Goal: Task Accomplishment & Management: Manage account settings

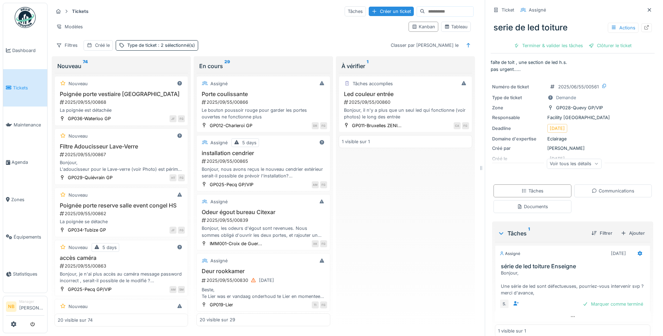
drag, startPoint x: 396, startPoint y: 226, endPoint x: 410, endPoint y: 215, distance: 18.1
click at [396, 226] on div "Tâches accomplies Led couleur entrée 2025/09/55/00860 Bonjour, il n'y a plus qu…" at bounding box center [405, 200] width 133 height 254
click at [435, 258] on div "Tâches accomplies Led couleur entrée 2025/09/55/00860 Bonjour, il n'y a plus qu…" at bounding box center [405, 200] width 133 height 254
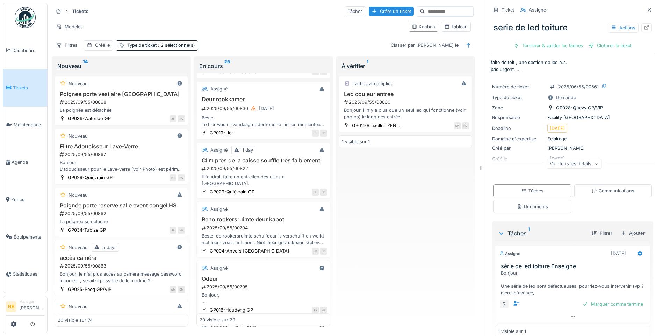
scroll to position [489, 0]
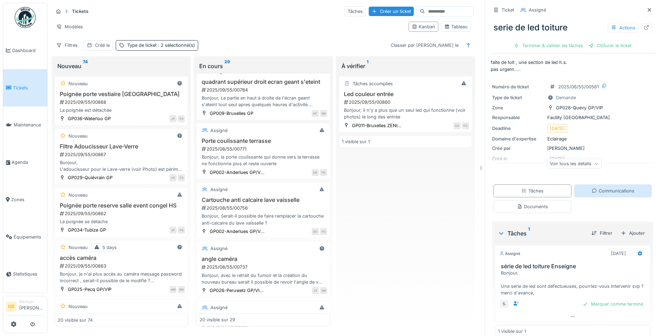
click at [600, 193] on div "Communications" at bounding box center [613, 191] width 43 height 7
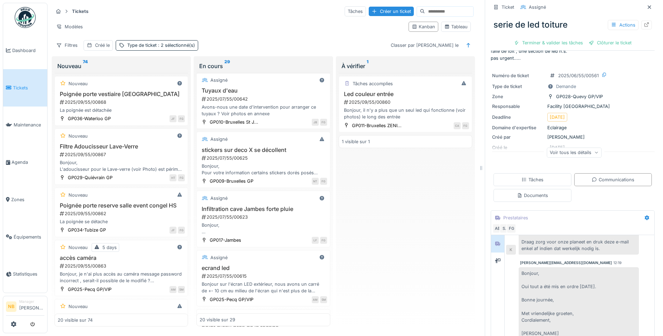
scroll to position [966, 0]
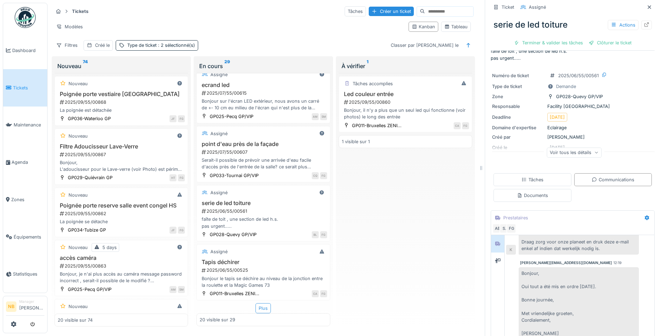
click at [255, 303] on div "Plus" at bounding box center [262, 308] width 15 height 10
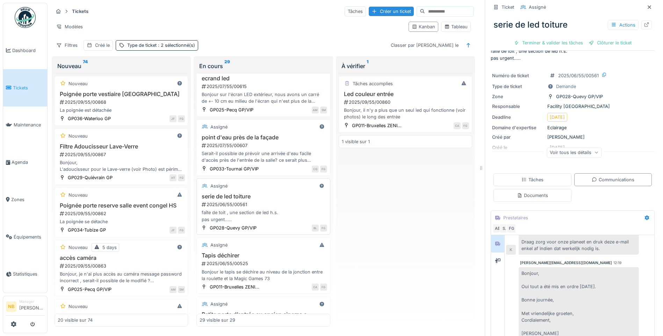
click at [276, 207] on div "2025/06/55/00561" at bounding box center [264, 204] width 126 height 7
click at [276, 261] on div "Tapis déchirer 2025/06/55/00525 Bonjour le tapis se déchire au niveau de la jon…" at bounding box center [263, 267] width 127 height 30
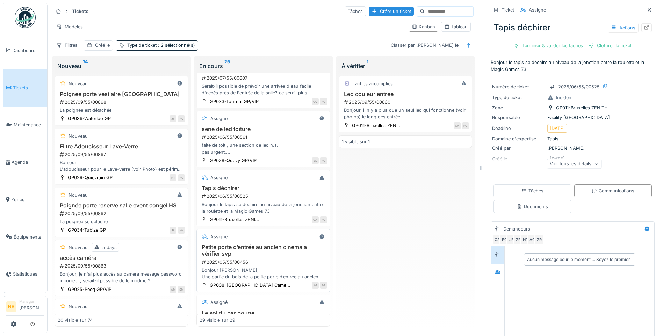
scroll to position [1047, 0]
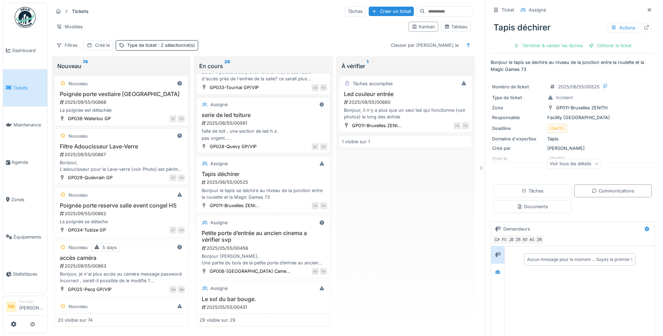
click at [270, 141] on div "faîte de toit , une section de led h.s. pas urgent....." at bounding box center [263, 134] width 127 height 13
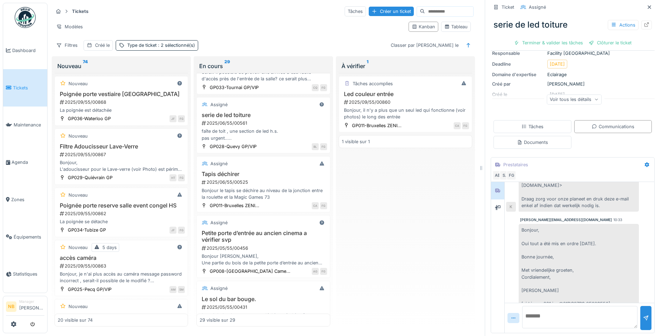
scroll to position [2549, 0]
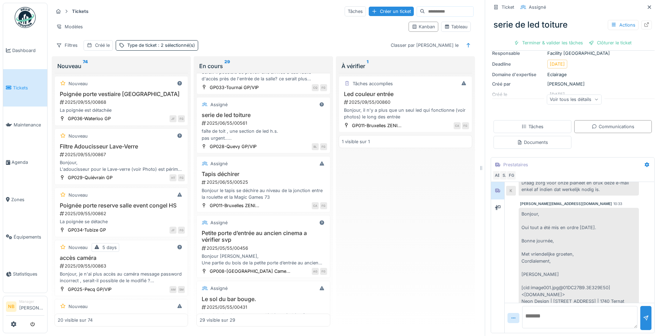
click at [562, 98] on div "Voir tous les détails" at bounding box center [574, 99] width 55 height 10
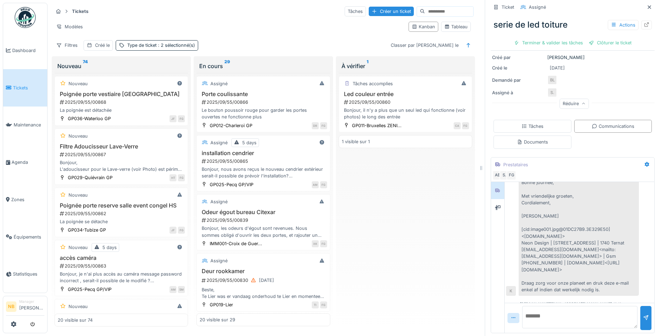
scroll to position [2951, 0]
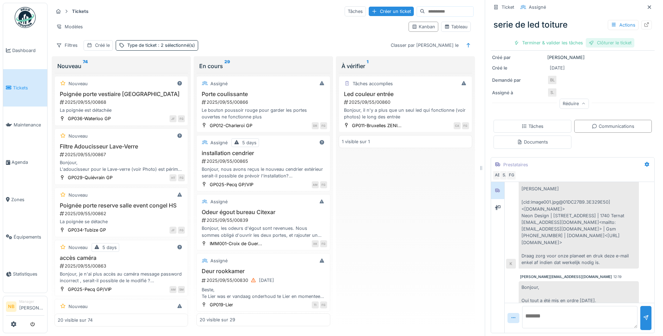
click at [605, 38] on div "Clôturer le ticket" at bounding box center [610, 42] width 49 height 9
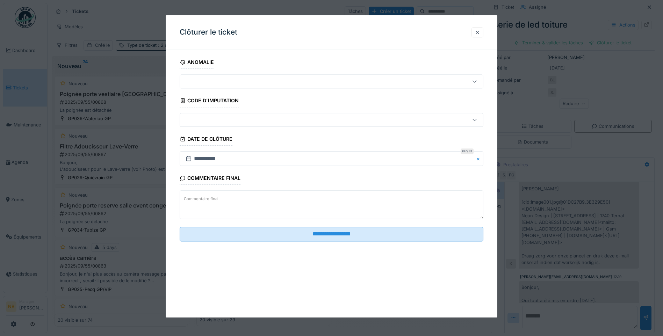
click at [256, 206] on textarea "Commentaire final" at bounding box center [332, 205] width 304 height 29
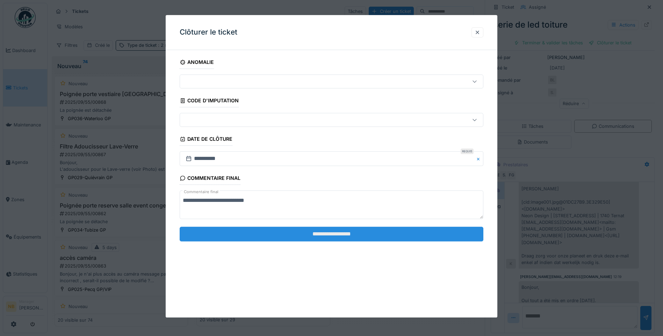
type textarea "**********"
click at [257, 234] on input "**********" at bounding box center [332, 234] width 304 height 15
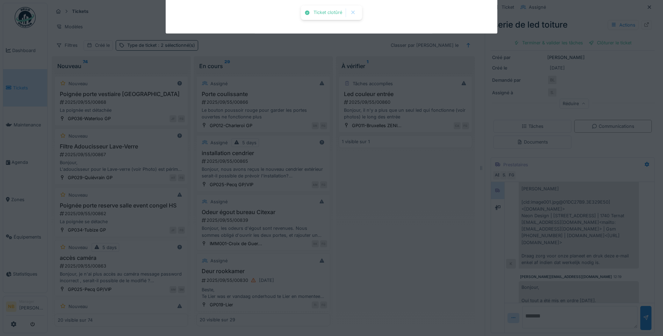
scroll to position [1297, 0]
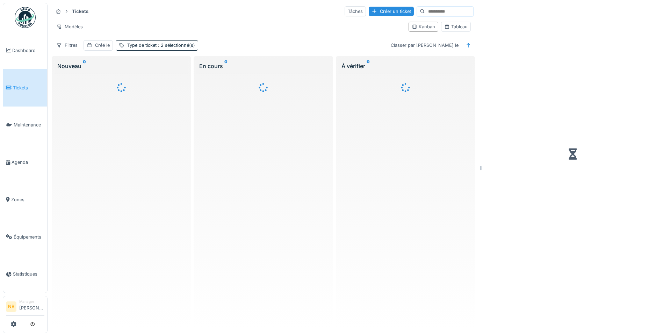
scroll to position [5, 0]
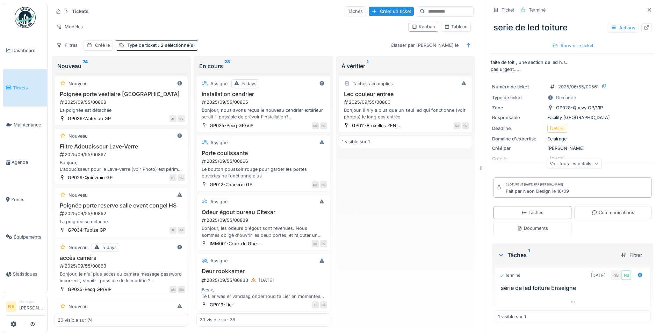
click at [398, 210] on div "Tâches accomplies Led couleur entrée 2025/09/55/00860 Bonjour, il n'y a plus qu…" at bounding box center [405, 200] width 133 height 254
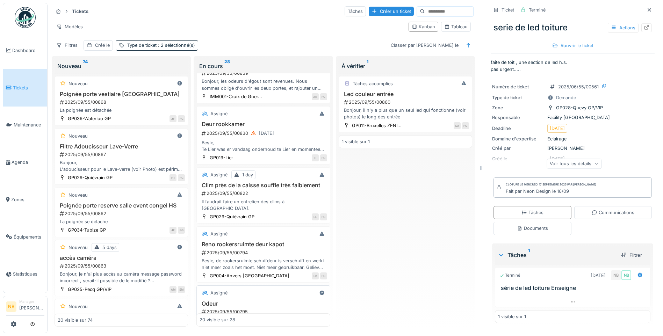
scroll to position [163, 0]
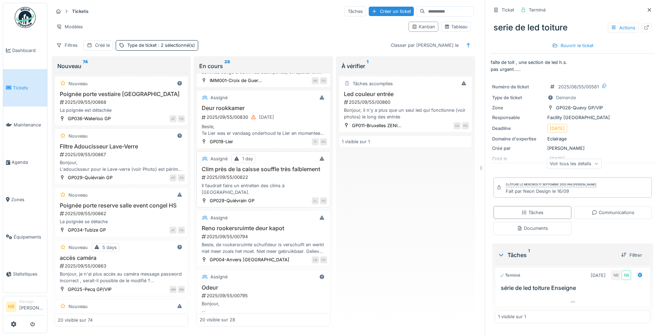
drag, startPoint x: 276, startPoint y: 173, endPoint x: 279, endPoint y: 176, distance: 4.2
click at [276, 173] on h3 "Clim près de la caisse souffle très faiblement" at bounding box center [263, 169] width 127 height 7
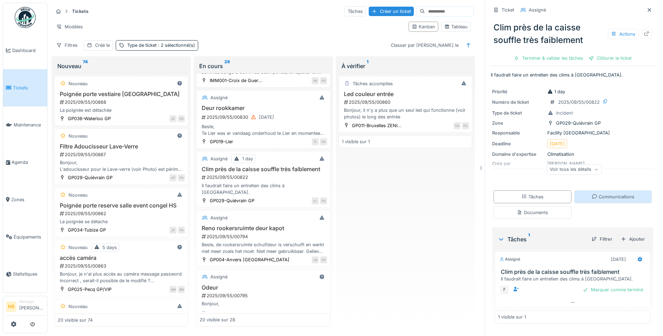
click at [594, 197] on div "Communications" at bounding box center [613, 197] width 43 height 7
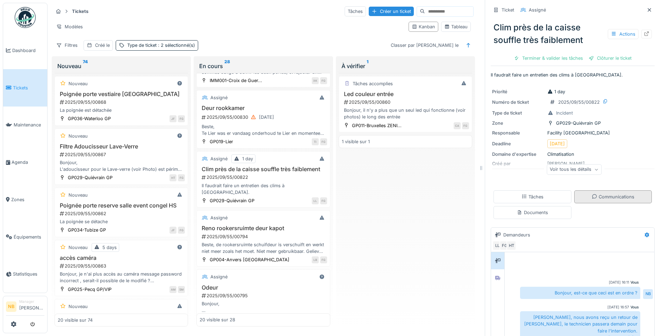
scroll to position [5, 0]
click at [565, 166] on div "Voir tous les détails" at bounding box center [574, 170] width 55 height 10
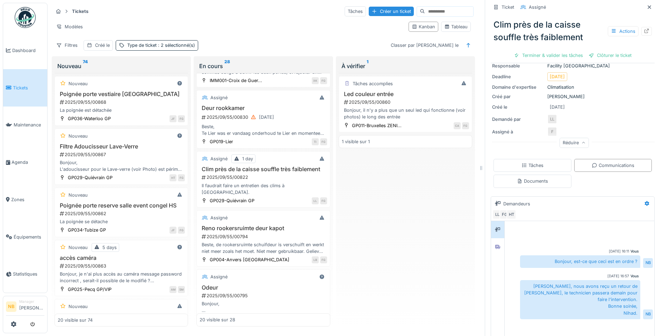
scroll to position [106, 0]
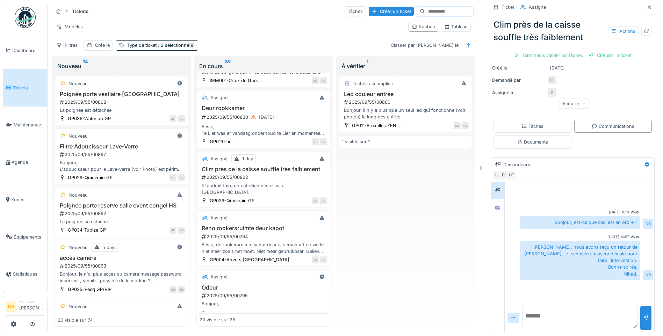
click at [557, 306] on textarea at bounding box center [579, 317] width 115 height 22
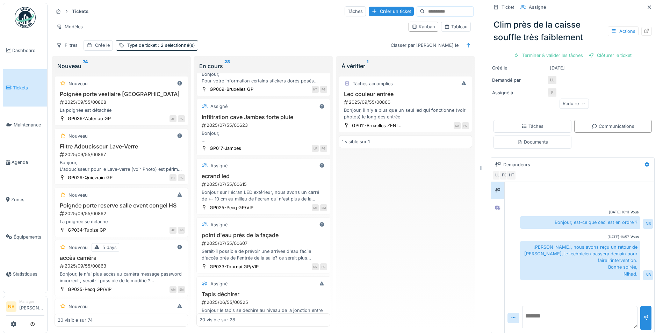
scroll to position [972, 0]
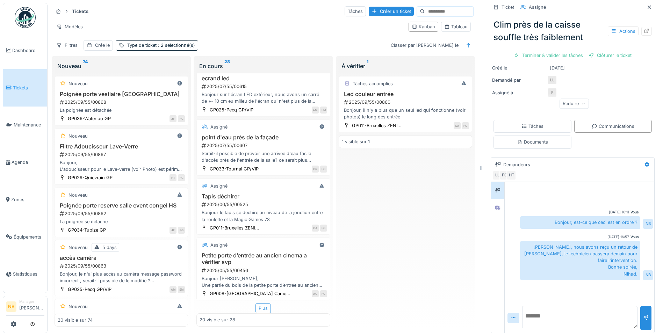
click at [257, 303] on div "Plus" at bounding box center [262, 308] width 15 height 10
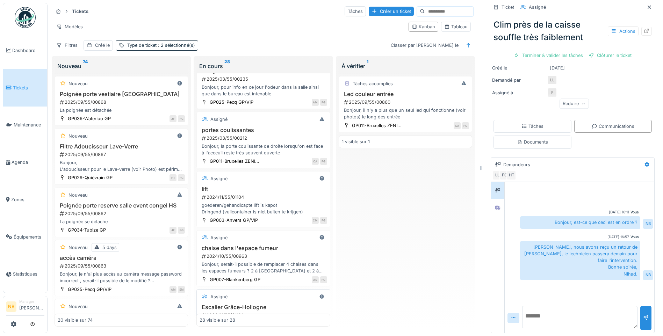
scroll to position [1421, 0]
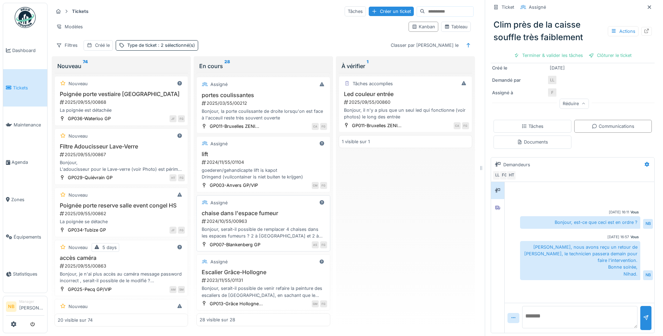
click at [289, 218] on div "2024/10/55/00963" at bounding box center [264, 221] width 126 height 7
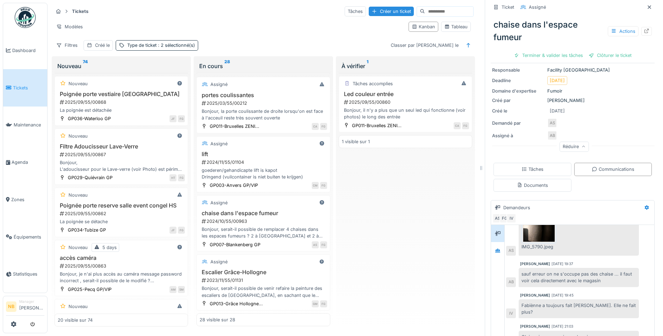
scroll to position [110, 0]
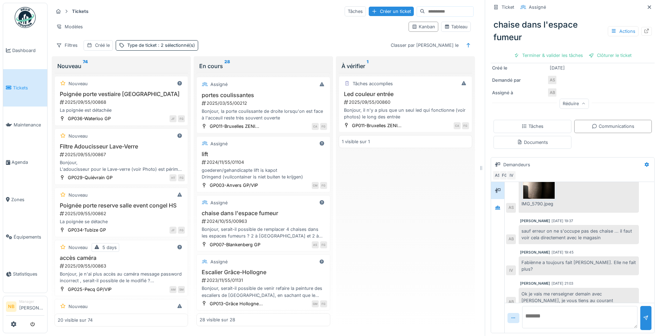
click at [546, 308] on textarea at bounding box center [579, 317] width 115 height 22
click at [492, 203] on div at bounding box center [497, 207] width 10 height 9
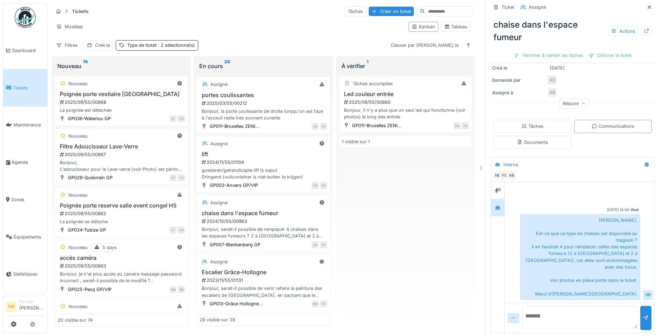
click at [581, 309] on textarea at bounding box center [579, 317] width 115 height 22
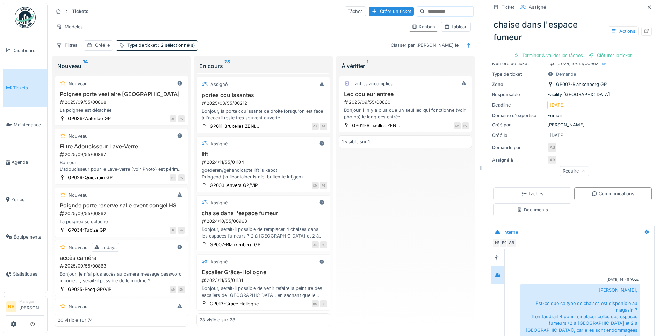
scroll to position [0, 0]
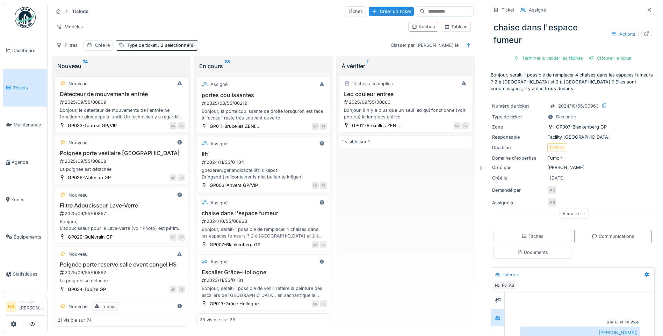
click at [117, 91] on h3 "Détecteur de mouvements entrée" at bounding box center [121, 94] width 127 height 7
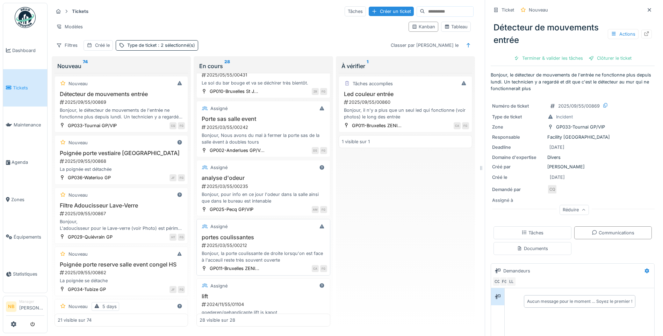
scroll to position [1258, 0]
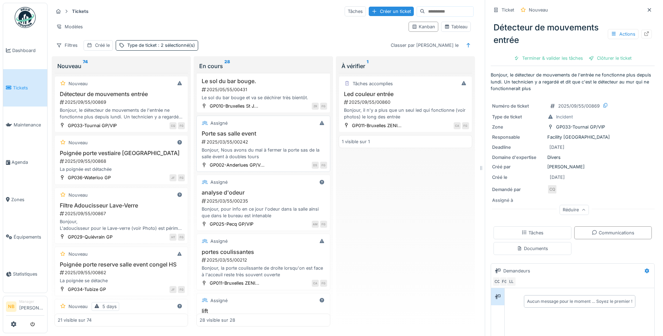
click at [277, 145] on div "2025/03/55/00242" at bounding box center [264, 142] width 126 height 7
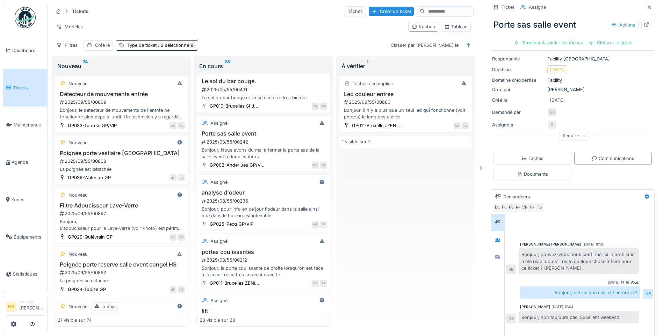
scroll to position [91, 0]
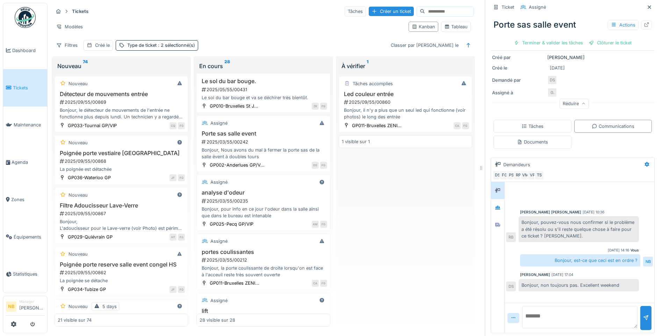
click at [580, 306] on textarea at bounding box center [579, 317] width 115 height 22
click at [495, 206] on icon at bounding box center [497, 208] width 5 height 4
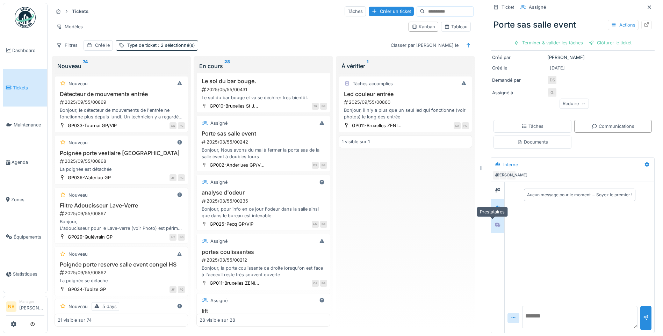
click at [495, 223] on icon at bounding box center [497, 225] width 5 height 4
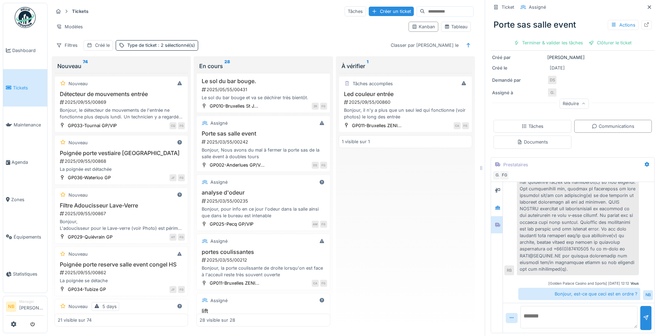
click at [545, 309] on textarea at bounding box center [578, 317] width 117 height 22
click at [565, 316] on textarea at bounding box center [578, 317] width 117 height 22
click at [447, 258] on div "Tâches accomplies Led couleur entrée 2025/09/55/00860 Bonjour, il n'y a plus qu…" at bounding box center [405, 200] width 133 height 254
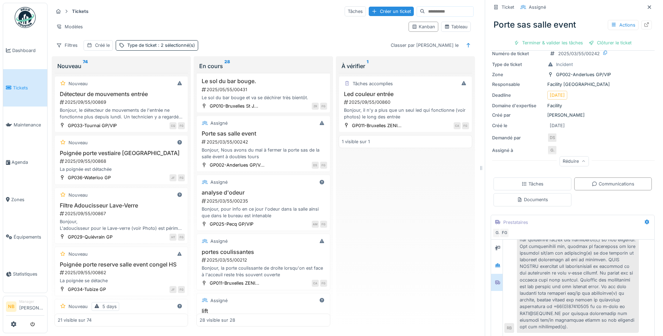
scroll to position [0, 0]
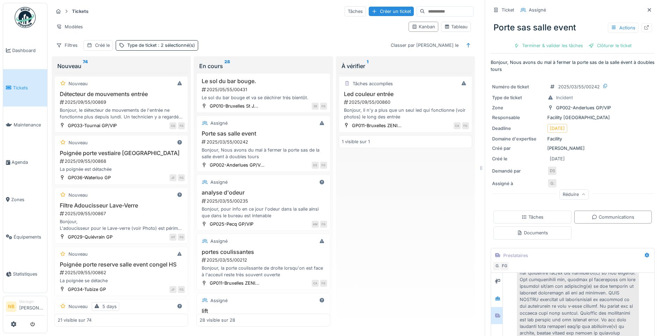
click at [409, 258] on div "Tâches accomplies Led couleur entrée 2025/09/55/00860 Bonjour, il n'y a plus qu…" at bounding box center [405, 200] width 133 height 254
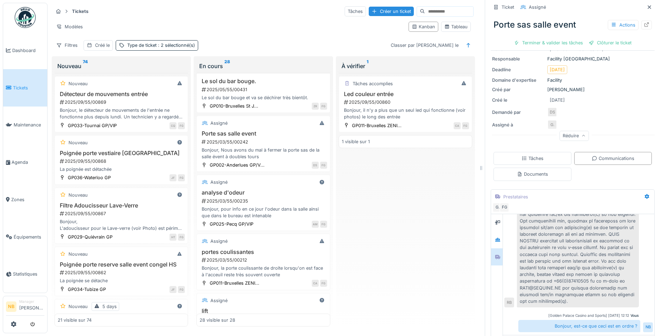
scroll to position [91, 0]
